Goal: Transaction & Acquisition: Purchase product/service

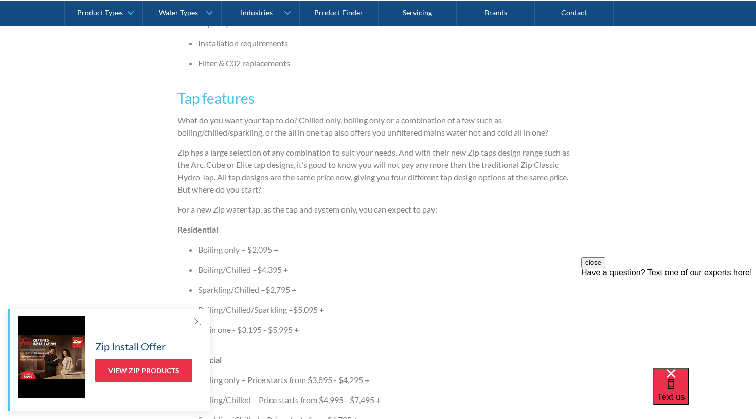
scroll to position [928, 0]
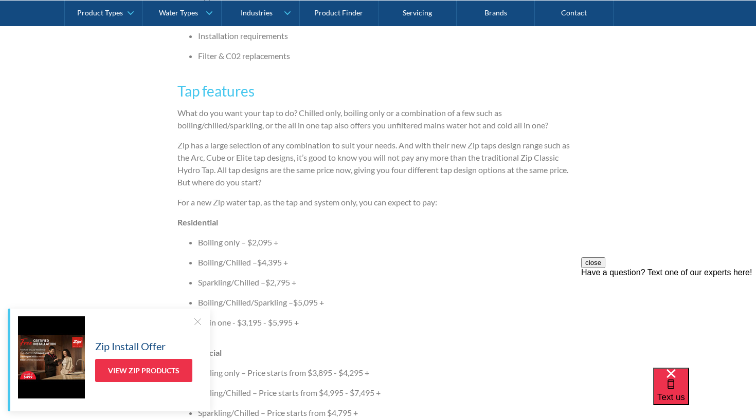
click at [197, 321] on div at bounding box center [197, 322] width 10 height 10
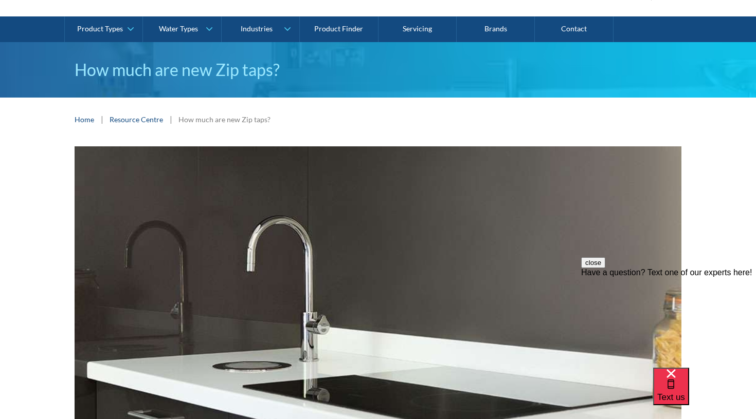
scroll to position [44, 0]
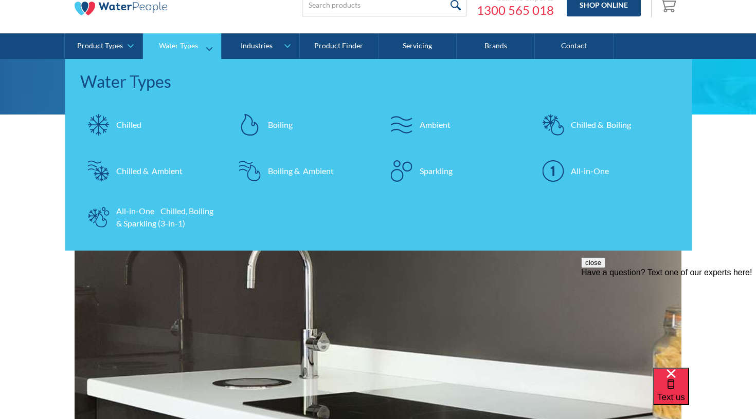
click at [134, 126] on div "Chilled" at bounding box center [128, 125] width 25 height 12
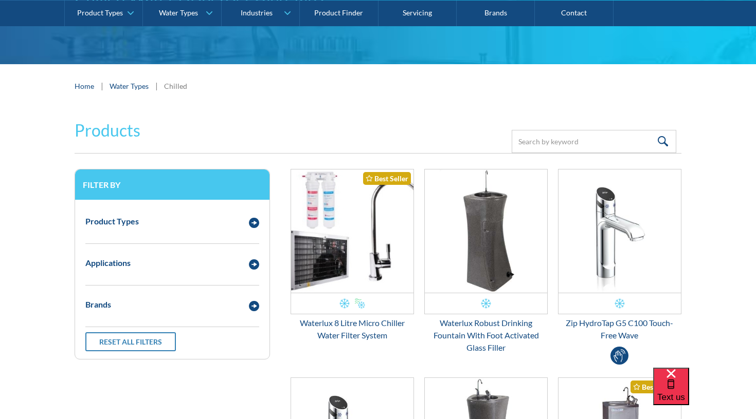
scroll to position [137, 0]
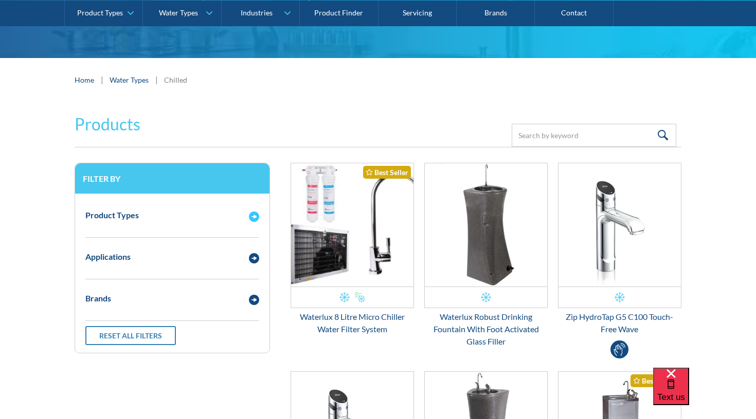
click at [108, 218] on div "Product Types" at bounding box center [111, 215] width 53 height 12
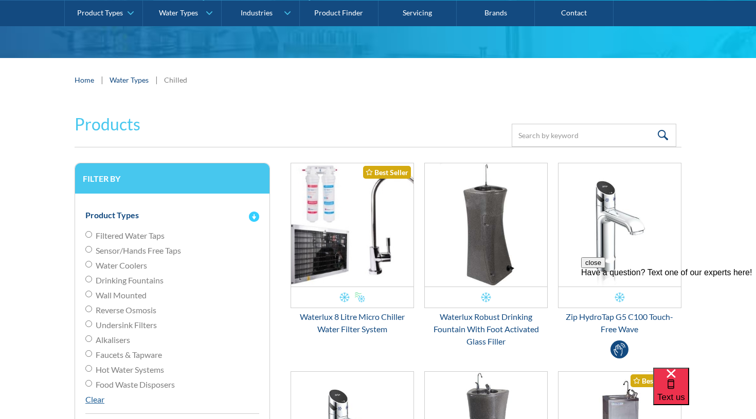
scroll to position [0, 0]
click at [108, 218] on div "Product Types" at bounding box center [111, 215] width 53 height 12
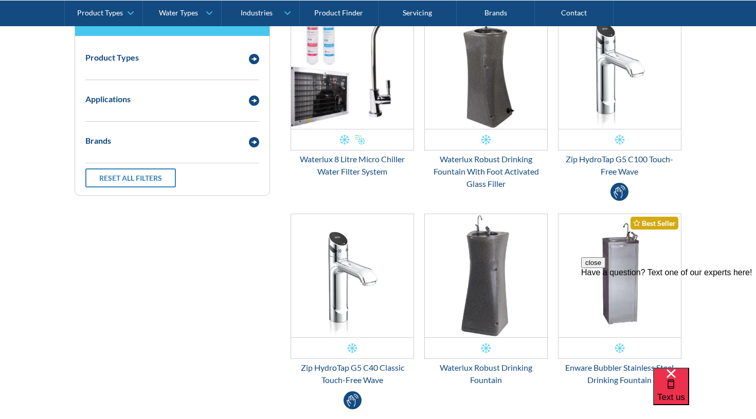
scroll to position [297, 0]
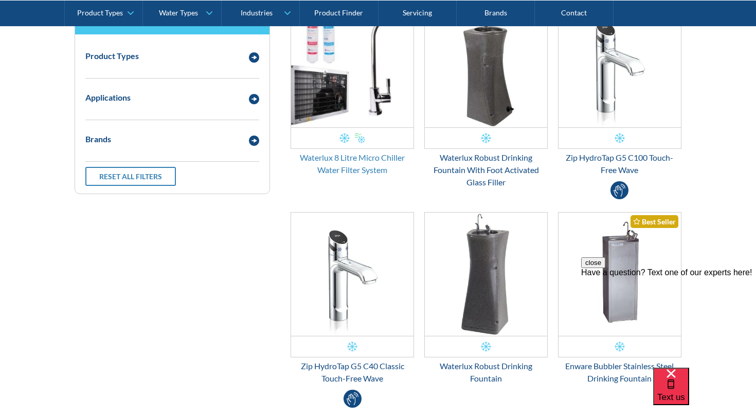
click at [352, 159] on div "Waterlux 8 Litre Micro Chiller Water Filter System" at bounding box center [351, 164] width 123 height 25
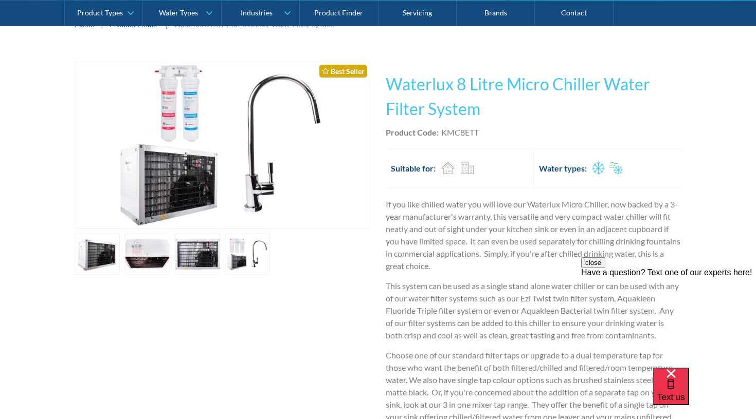
scroll to position [169, 0]
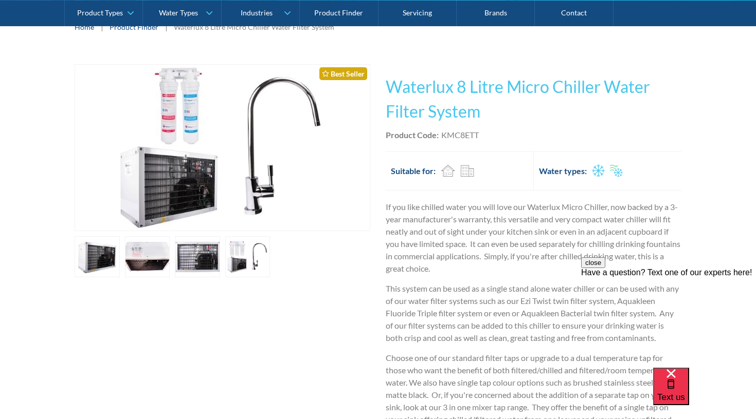
click at [120, 252] on link "open lightbox" at bounding box center [97, 256] width 45 height 41
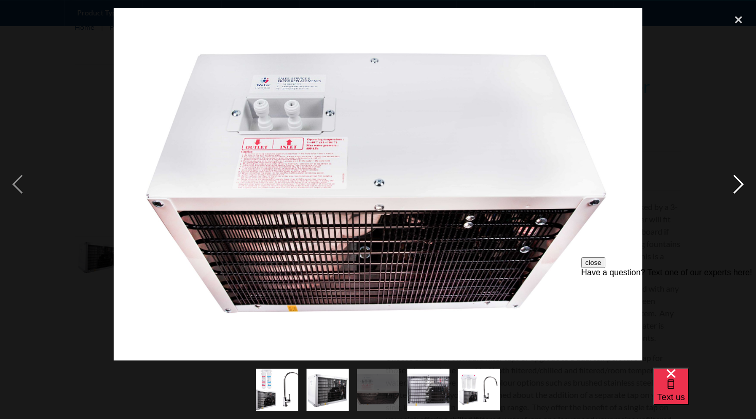
click at [739, 185] on div "next image" at bounding box center [738, 184] width 35 height 352
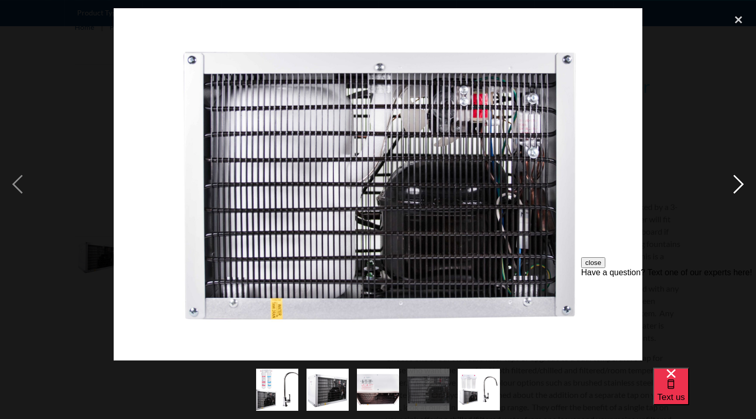
click at [739, 186] on div "next image" at bounding box center [738, 184] width 35 height 352
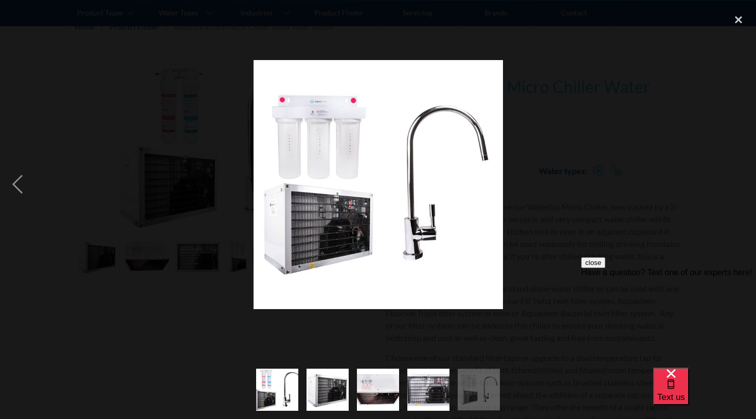
click at [739, 186] on div "next image" at bounding box center [738, 184] width 35 height 352
click at [717, 182] on div at bounding box center [378, 184] width 756 height 352
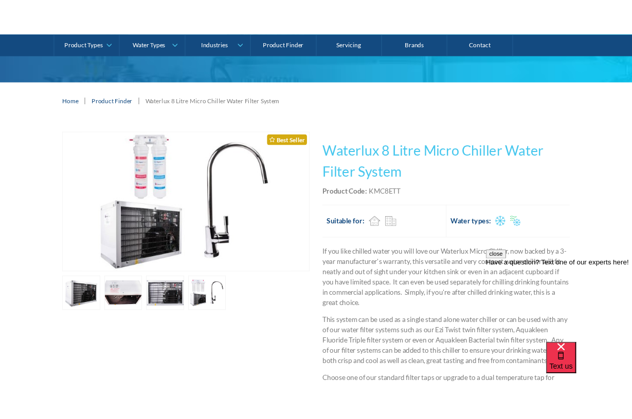
scroll to position [116, 0]
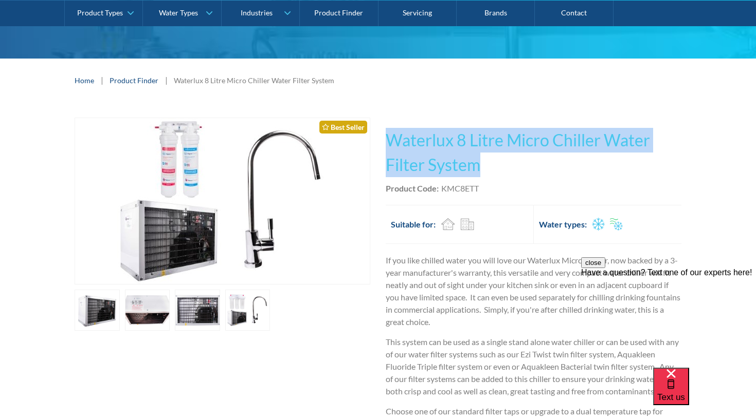
drag, startPoint x: 387, startPoint y: 137, endPoint x: 472, endPoint y: 174, distance: 92.3
click at [472, 174] on h1 "Waterlux 8 Litre Micro Chiller Water Filter System" at bounding box center [534, 152] width 296 height 49
drag, startPoint x: 477, startPoint y: 166, endPoint x: 390, endPoint y: 137, distance: 92.0
click at [389, 137] on h1 "Waterlux 8 Litre Micro Chiller Water Filter System" at bounding box center [534, 152] width 296 height 49
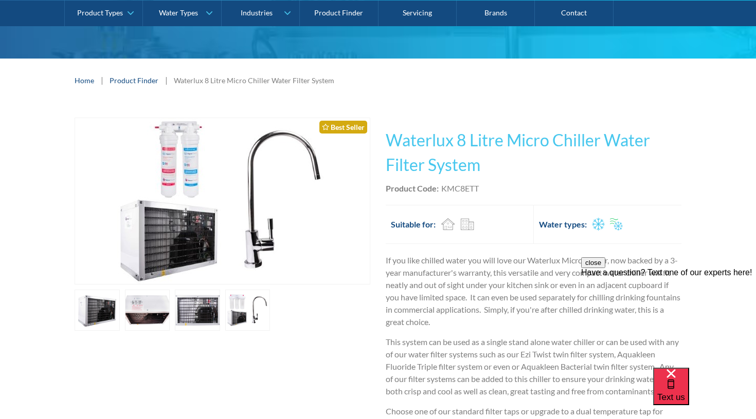
click at [396, 254] on p "If you like chilled water you will love our Waterlux Micro Chiller, now backed …" at bounding box center [534, 291] width 296 height 74
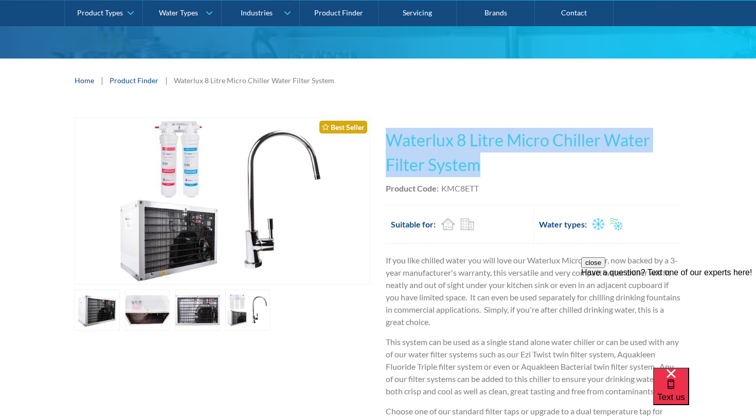
drag, startPoint x: 388, startPoint y: 137, endPoint x: 478, endPoint y: 167, distance: 94.8
click at [478, 167] on h1 "Waterlux 8 Litre Micro Chiller Water Filter System" at bounding box center [534, 152] width 296 height 49
